Goal: Check status: Check status

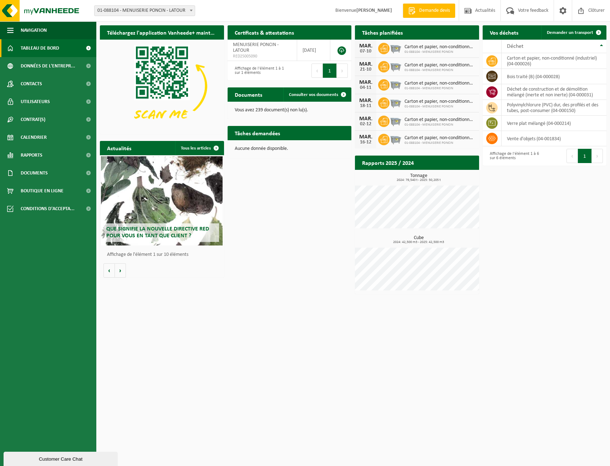
click at [367, 32] on h2 "Tâches planifiées" at bounding box center [382, 32] width 55 height 14
click at [90, 47] on span at bounding box center [88, 48] width 16 height 18
click at [87, 136] on span at bounding box center [88, 137] width 16 height 18
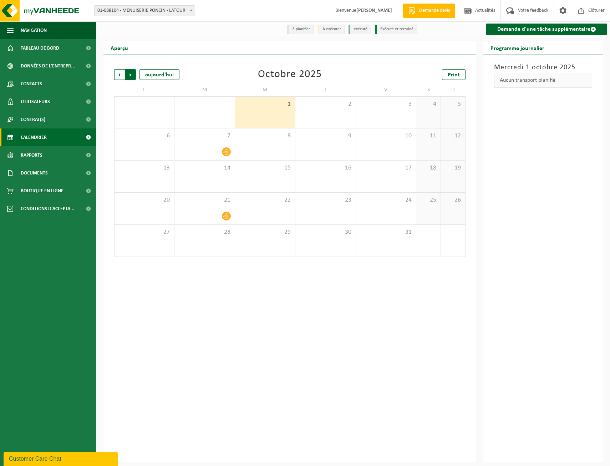
click at [120, 71] on span "Précédent" at bounding box center [119, 74] width 11 height 11
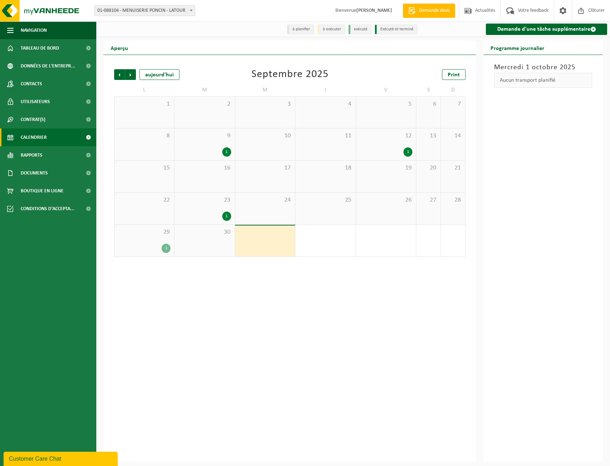
click at [167, 249] on div "1" at bounding box center [166, 248] width 9 height 9
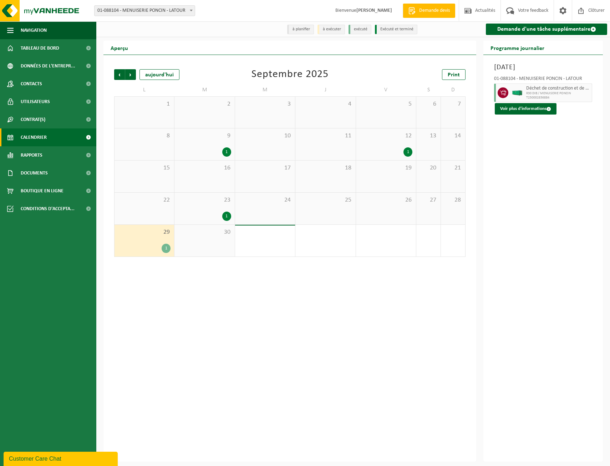
click at [210, 233] on span "30" at bounding box center [204, 232] width 53 height 8
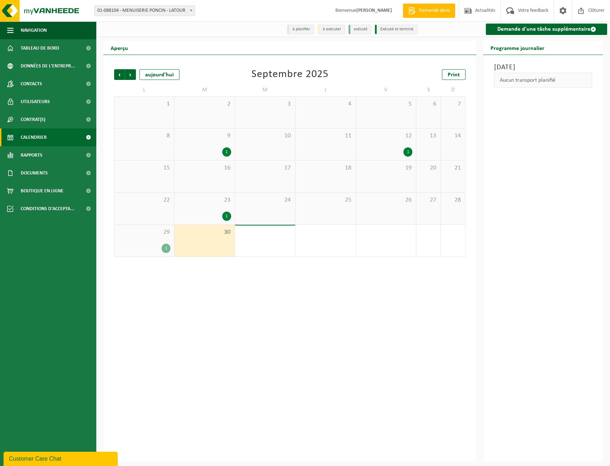
click at [166, 246] on div "1" at bounding box center [166, 248] width 9 height 9
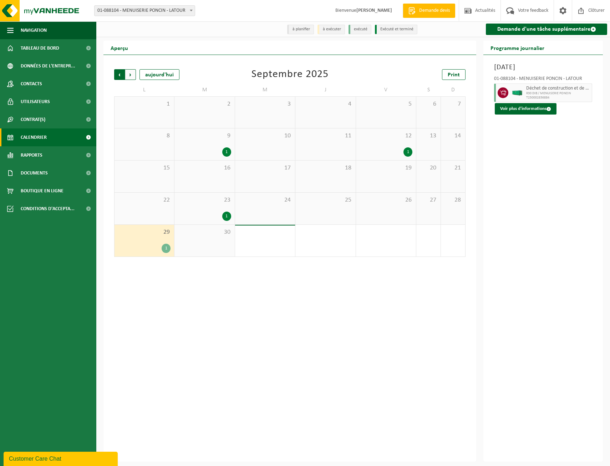
click at [132, 76] on span "Suivant" at bounding box center [130, 74] width 11 height 11
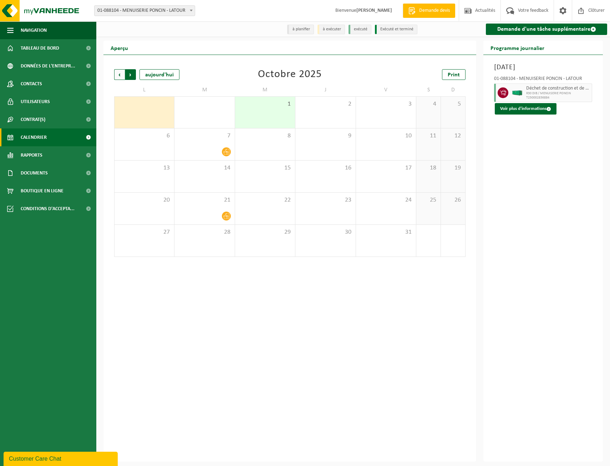
click at [120, 77] on span "Précédent" at bounding box center [119, 74] width 11 height 11
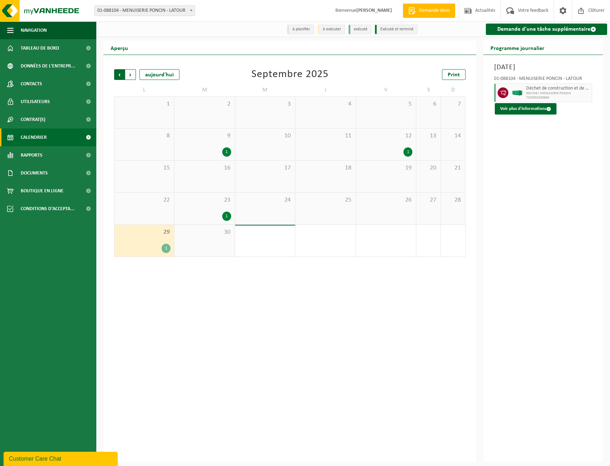
click at [131, 76] on span "Suivant" at bounding box center [130, 74] width 11 height 11
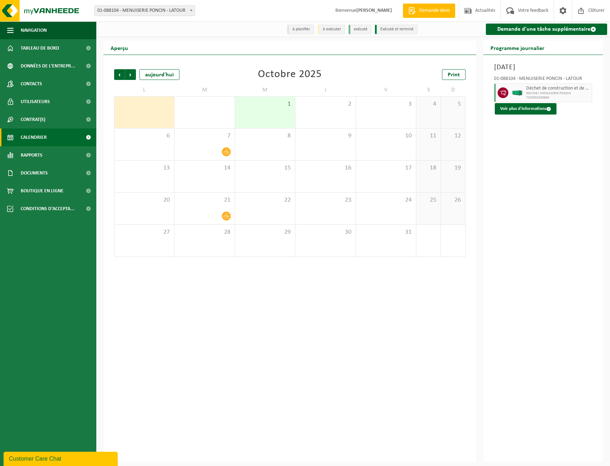
click at [273, 106] on span "1" at bounding box center [265, 104] width 53 height 8
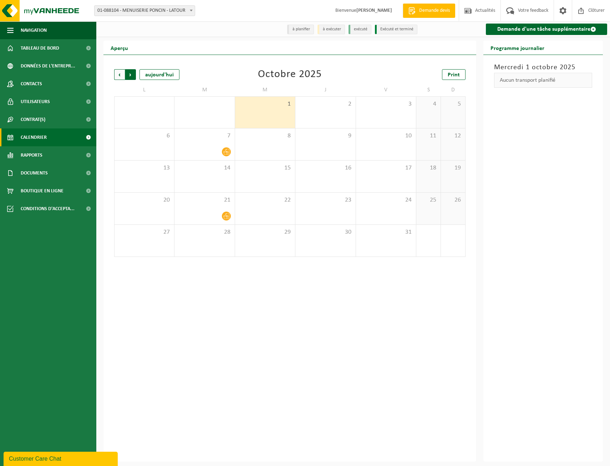
click at [123, 77] on span "Précédent" at bounding box center [119, 74] width 11 height 11
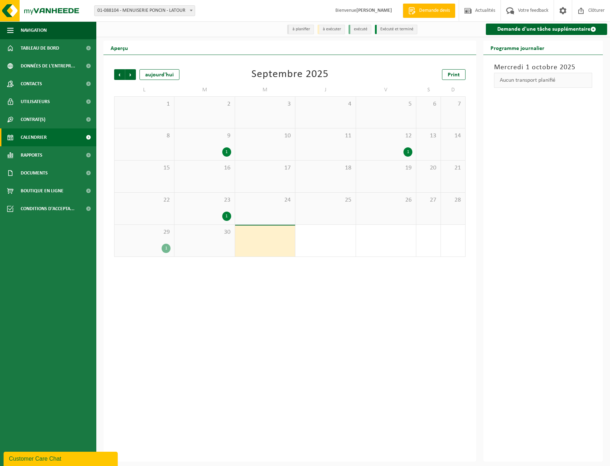
click at [222, 245] on div "30" at bounding box center [204, 241] width 60 height 32
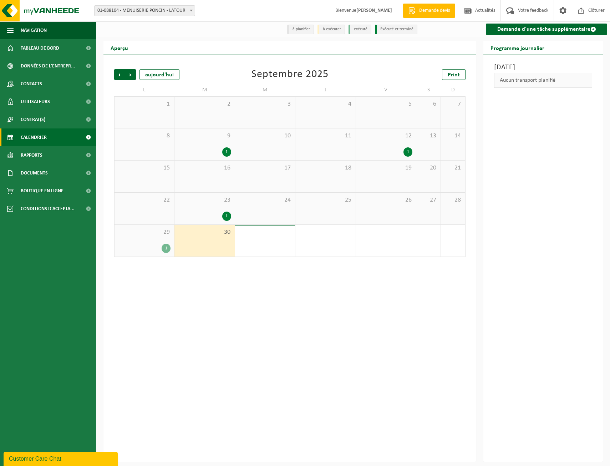
click at [166, 249] on div "1" at bounding box center [166, 248] width 9 height 9
